Goal: Information Seeking & Learning: Learn about a topic

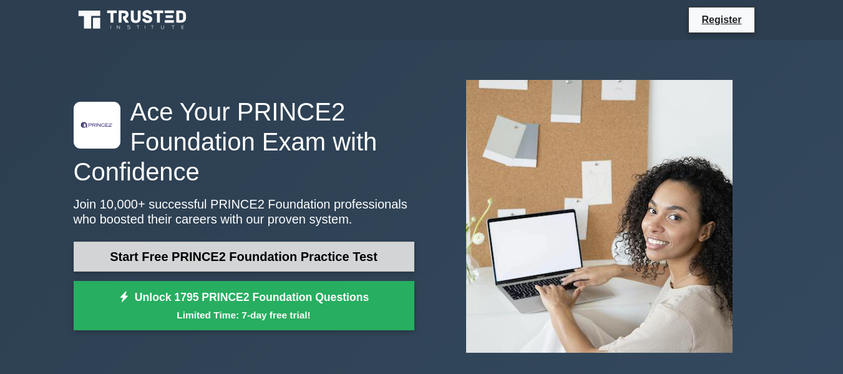
drag, startPoint x: 0, startPoint y: 0, endPoint x: 297, endPoint y: 255, distance: 391.8
click at [297, 255] on link "Start Free PRINCE2 Foundation Practice Test" at bounding box center [244, 257] width 341 height 30
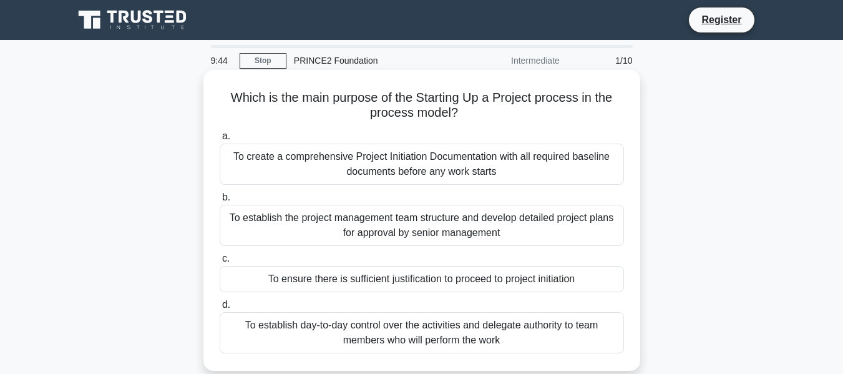
click at [468, 169] on div "To create a comprehensive Project Initiation Documentation with all required ba…" at bounding box center [422, 164] width 405 height 41
click at [220, 140] on input "a. To create a comprehensive Project Initiation Documentation with all required…" at bounding box center [220, 136] width 0 height 8
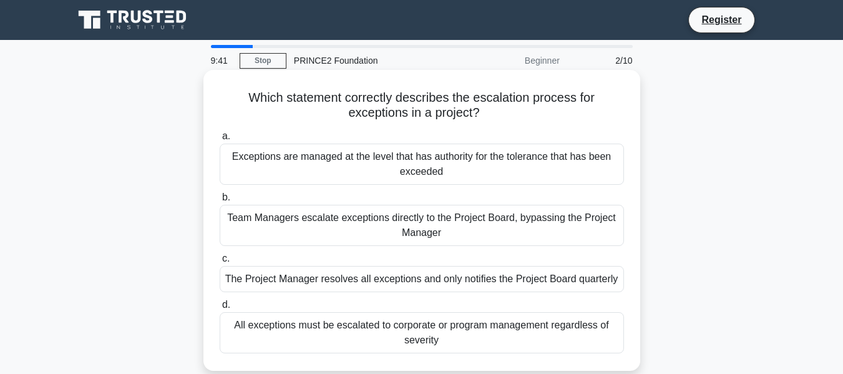
click at [472, 219] on div "Team Managers escalate exceptions directly to the Project Board, bypassing the …" at bounding box center [422, 225] width 405 height 41
click at [220, 202] on input "b. Team Managers escalate exceptions directly to the Project Board, bypassing t…" at bounding box center [220, 198] width 0 height 8
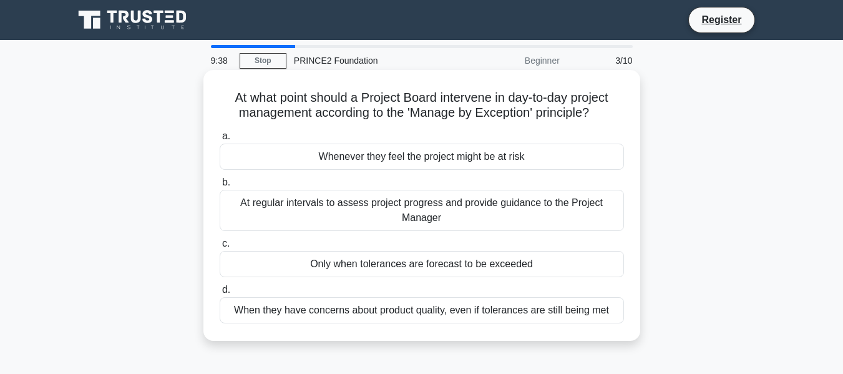
click at [451, 159] on div "Whenever they feel the project might be at risk" at bounding box center [422, 157] width 405 height 26
click at [220, 140] on input "a. Whenever they feel the project might be at risk" at bounding box center [220, 136] width 0 height 8
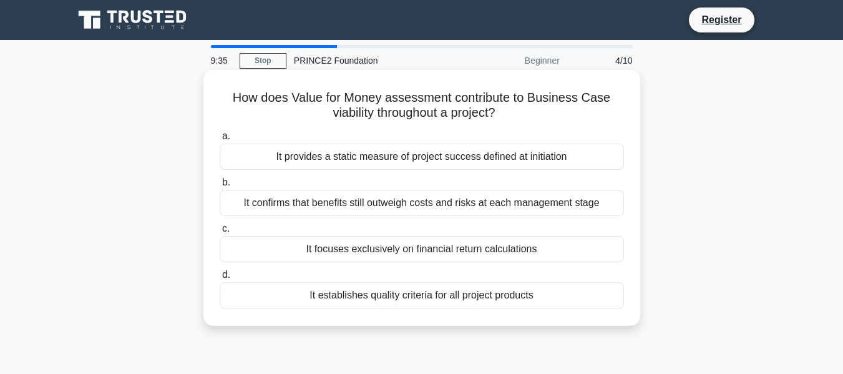
click at [471, 242] on div "It focuses exclusively on financial return calculations" at bounding box center [422, 249] width 405 height 26
click at [220, 233] on input "c. It focuses exclusively on financial return calculations" at bounding box center [220, 229] width 0 height 8
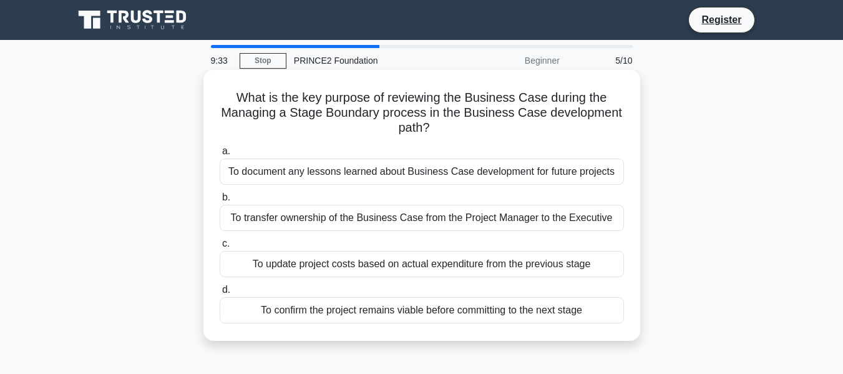
click at [456, 176] on div "To document any lessons learned about Business Case development for future proj…" at bounding box center [422, 172] width 405 height 26
click at [220, 155] on input "a. To document any lessons learned about Business Case development for future p…" at bounding box center [220, 151] width 0 height 8
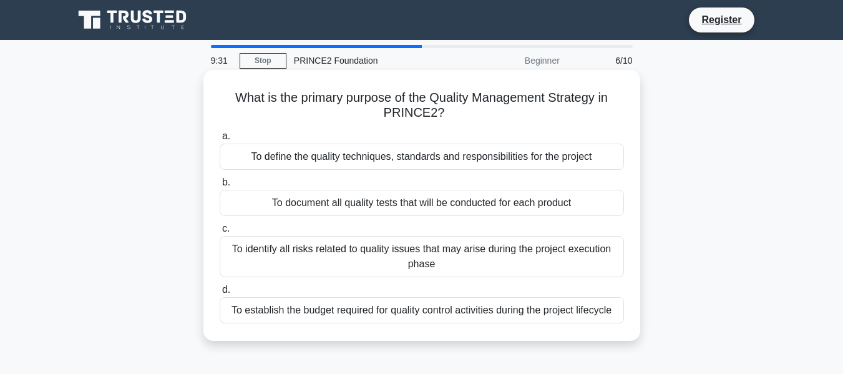
click at [477, 212] on div "To document all quality tests that will be conducted for each product" at bounding box center [422, 203] width 405 height 26
click at [220, 187] on input "b. To document all quality tests that will be conducted for each product" at bounding box center [220, 183] width 0 height 8
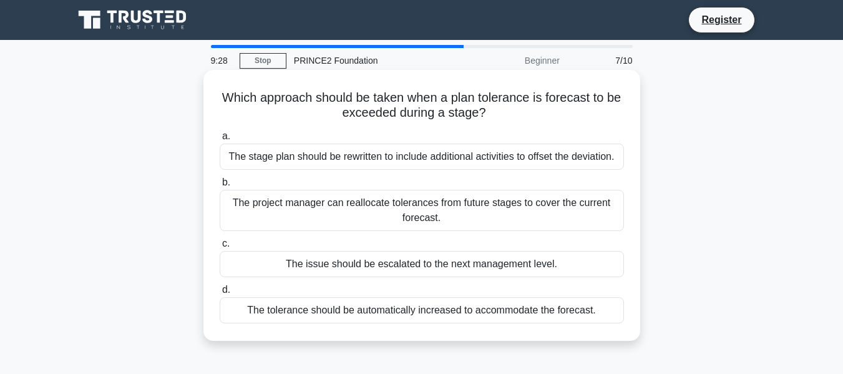
click at [498, 309] on div "The tolerance should be automatically increased to accommodate the forecast." at bounding box center [422, 310] width 405 height 26
click at [220, 294] on input "d. The tolerance should be automatically increased to accommodate the forecast." at bounding box center [220, 290] width 0 height 8
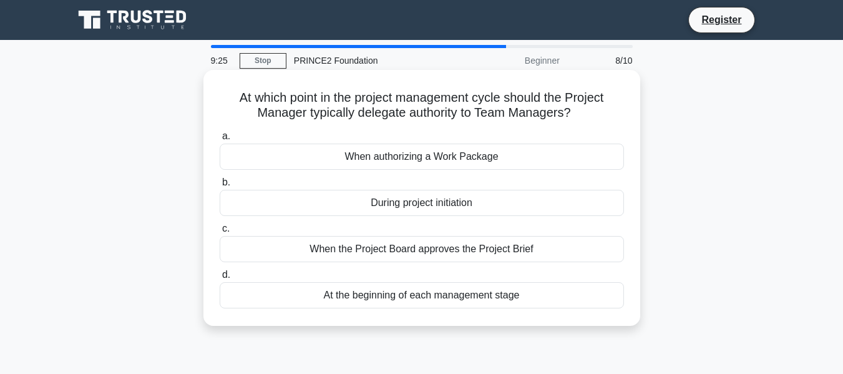
click at [471, 214] on div "During project initiation" at bounding box center [422, 203] width 405 height 26
click at [220, 187] on input "b. During project initiation" at bounding box center [220, 183] width 0 height 8
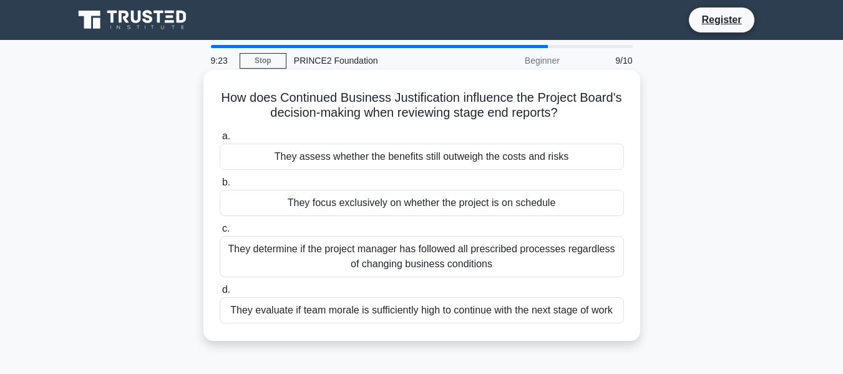
click at [464, 162] on div "They assess whether the benefits still outweigh the costs and risks" at bounding box center [422, 157] width 405 height 26
click at [220, 140] on input "a. They assess whether the benefits still outweigh the costs and risks" at bounding box center [220, 136] width 0 height 8
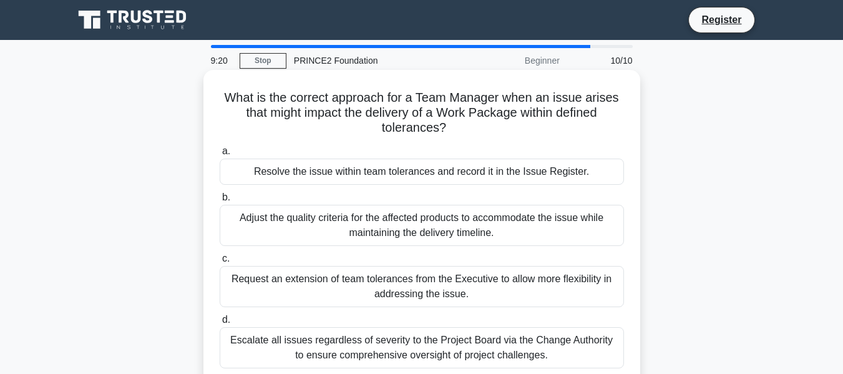
click at [496, 280] on div "Request an extension of team tolerances from the Executive to allow more flexib…" at bounding box center [422, 286] width 405 height 41
click at [220, 263] on input "c. Request an extension of team tolerances from the Executive to allow more fle…" at bounding box center [220, 259] width 0 height 8
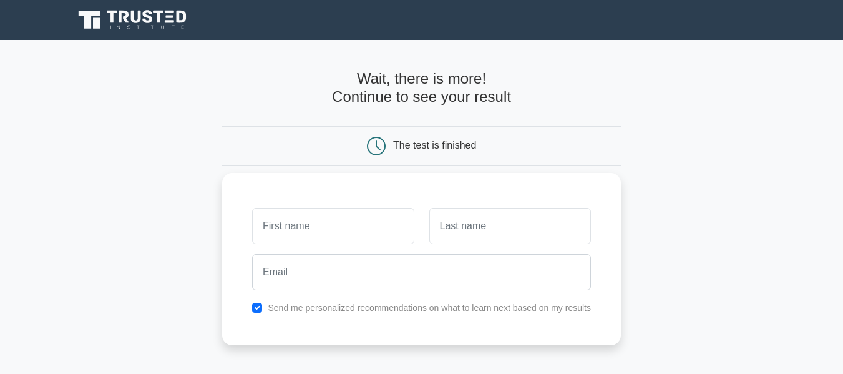
click at [375, 228] on input "text" at bounding box center [333, 226] width 162 height 36
click at [295, 225] on input "text" at bounding box center [333, 226] width 162 height 36
